Goal: Task Accomplishment & Management: Use online tool/utility

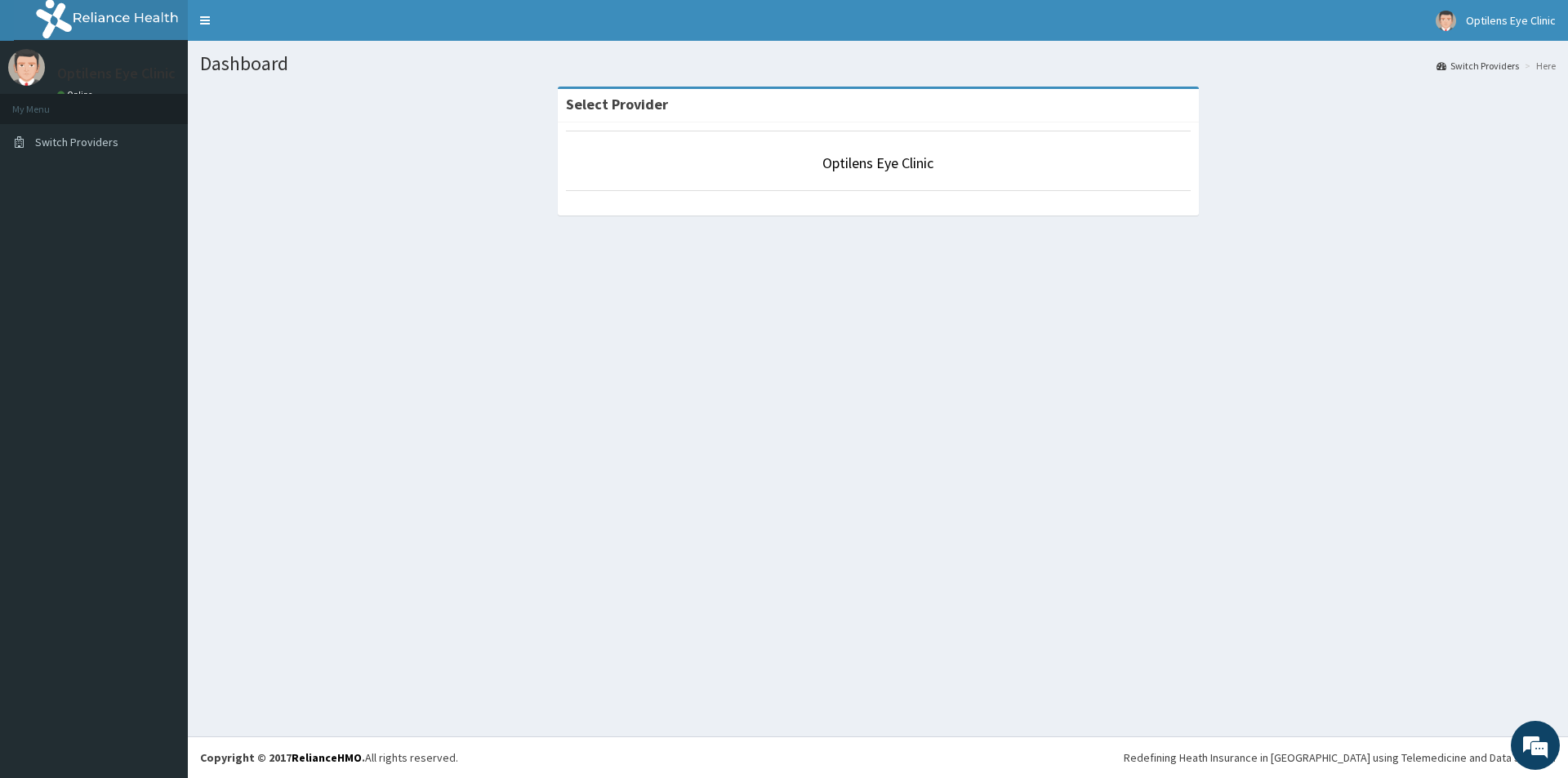
click at [67, 109] on li "My Menu" at bounding box center [94, 108] width 188 height 30
click at [73, 106] on li "My Menu" at bounding box center [94, 108] width 188 height 30
click at [66, 144] on span "Switch Providers" at bounding box center [77, 142] width 83 height 15
